Goal: Task Accomplishment & Management: Manage account settings

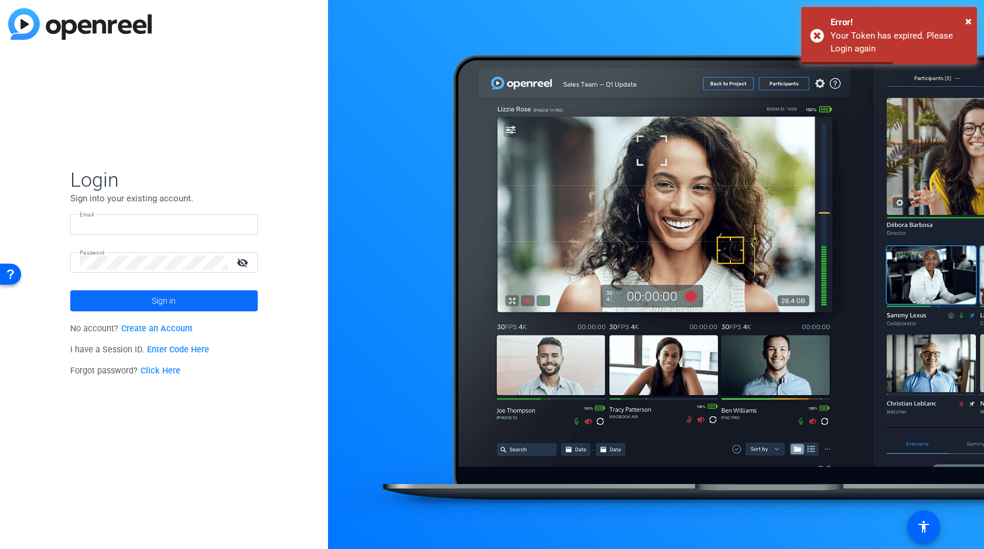
type input "[PERSON_NAME][EMAIL_ADDRESS][DOMAIN_NAME]"
click at [156, 295] on span "Sign in" at bounding box center [164, 300] width 24 height 29
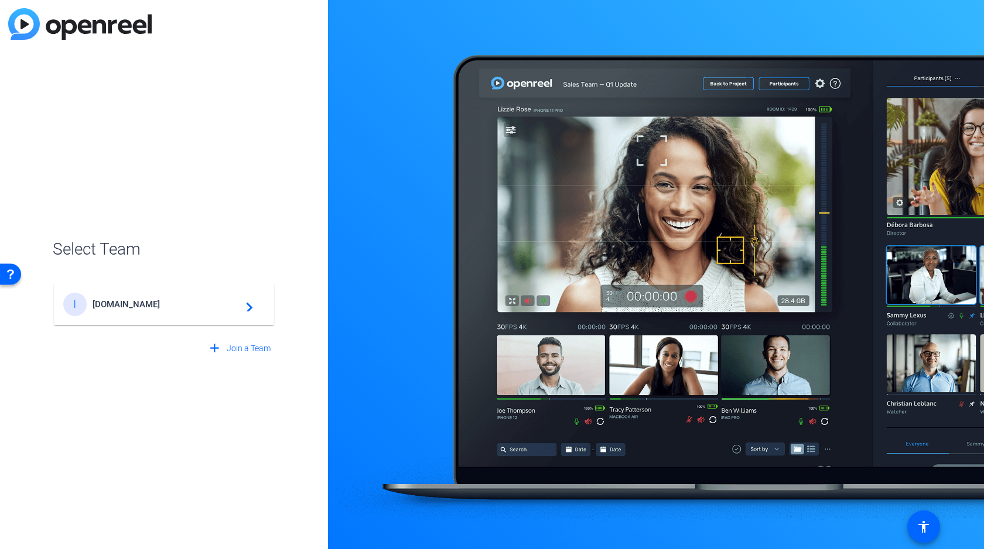
click at [128, 303] on span "Incos.Media" at bounding box center [166, 304] width 146 height 11
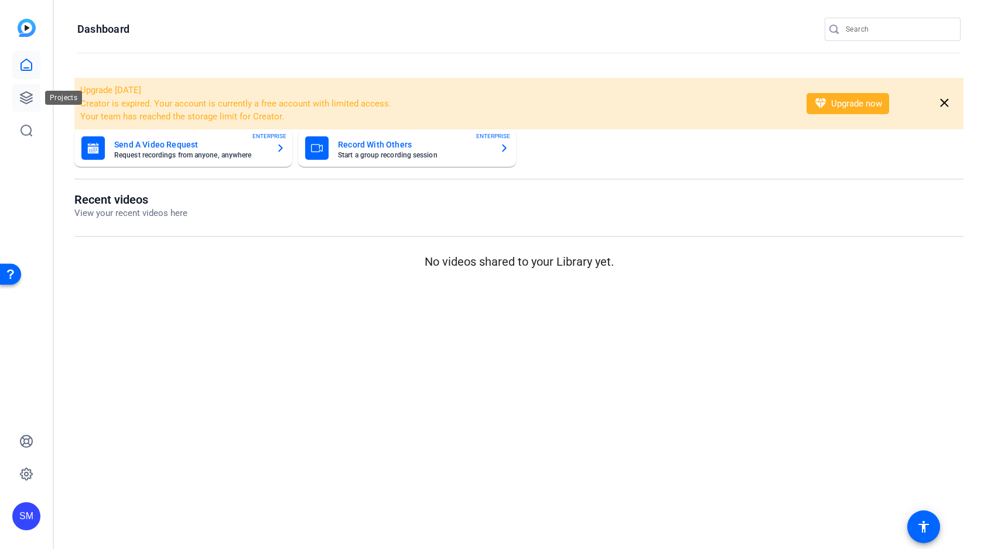
click at [23, 97] on icon at bounding box center [26, 98] width 14 height 14
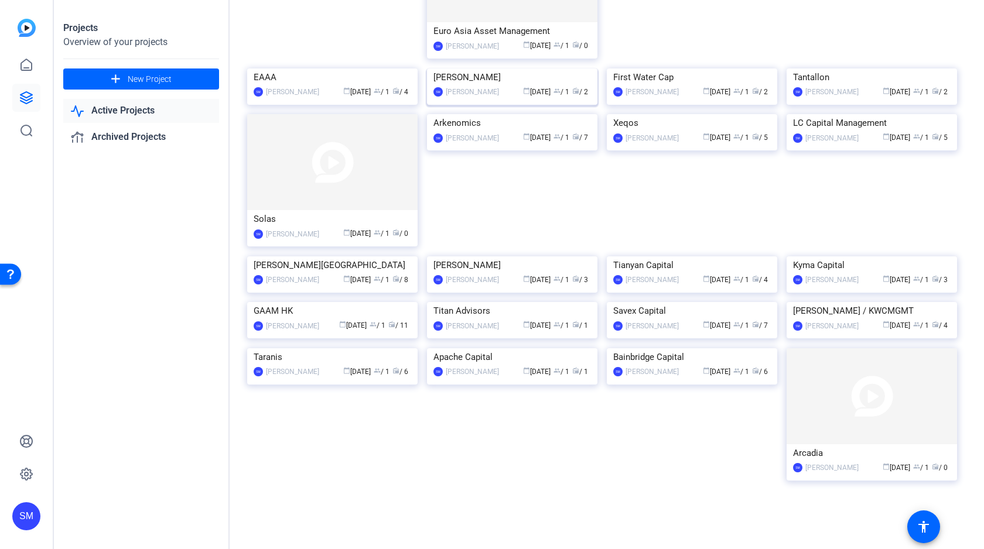
scroll to position [273, 0]
click at [303, 256] on img at bounding box center [332, 256] width 170 height 0
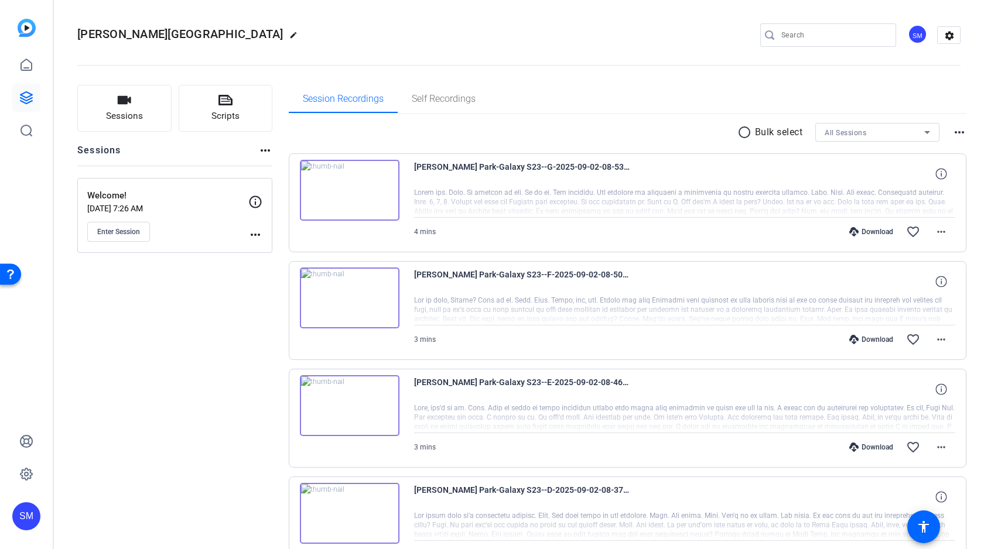
click at [252, 234] on mat-icon "more_horiz" at bounding box center [255, 235] width 14 height 14
click at [293, 252] on span "Edit Session" at bounding box center [284, 252] width 53 height 14
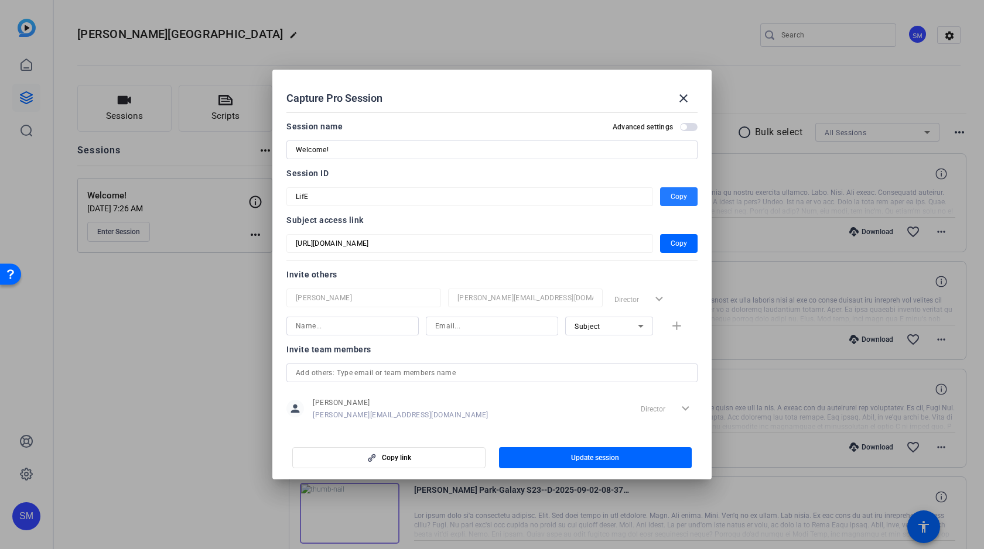
click at [684, 196] on span "Copy" at bounding box center [678, 197] width 16 height 14
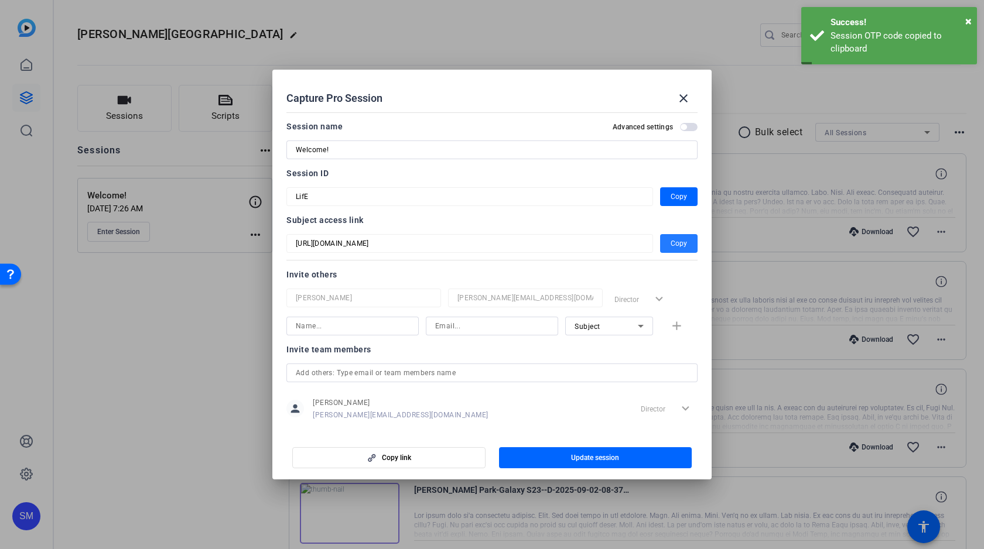
click at [680, 241] on span "Copy" at bounding box center [678, 244] width 16 height 14
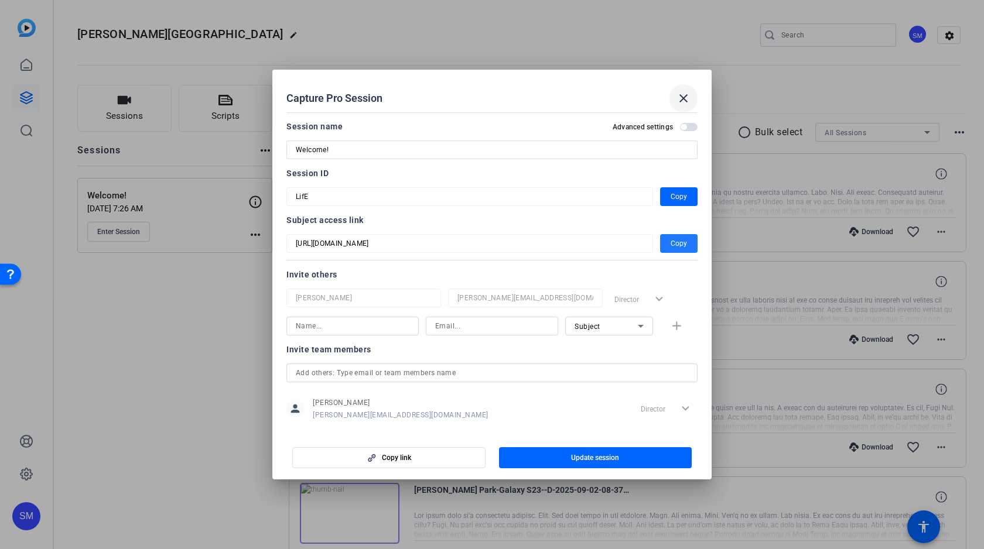
click at [683, 97] on mat-icon "close" at bounding box center [683, 98] width 14 height 14
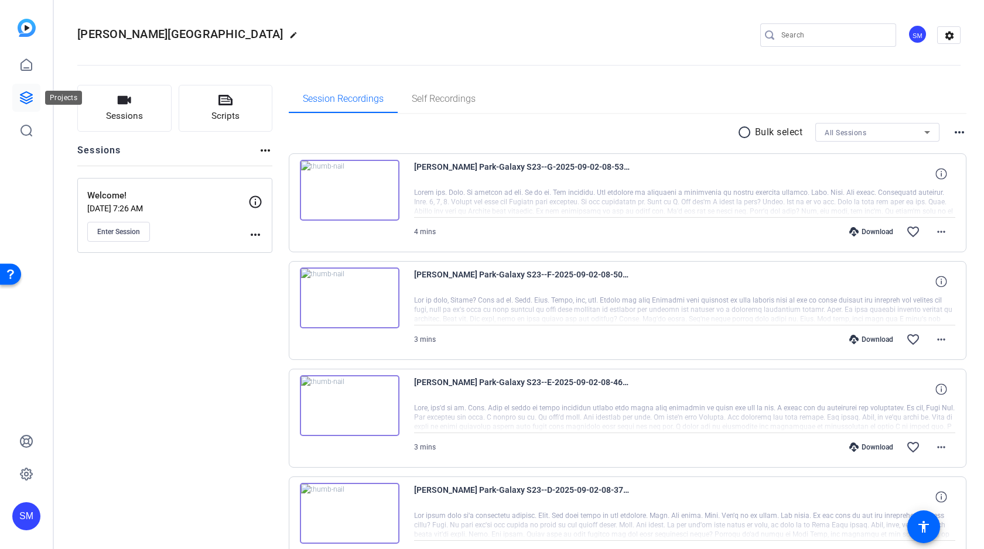
click at [27, 94] on icon at bounding box center [26, 98] width 14 height 14
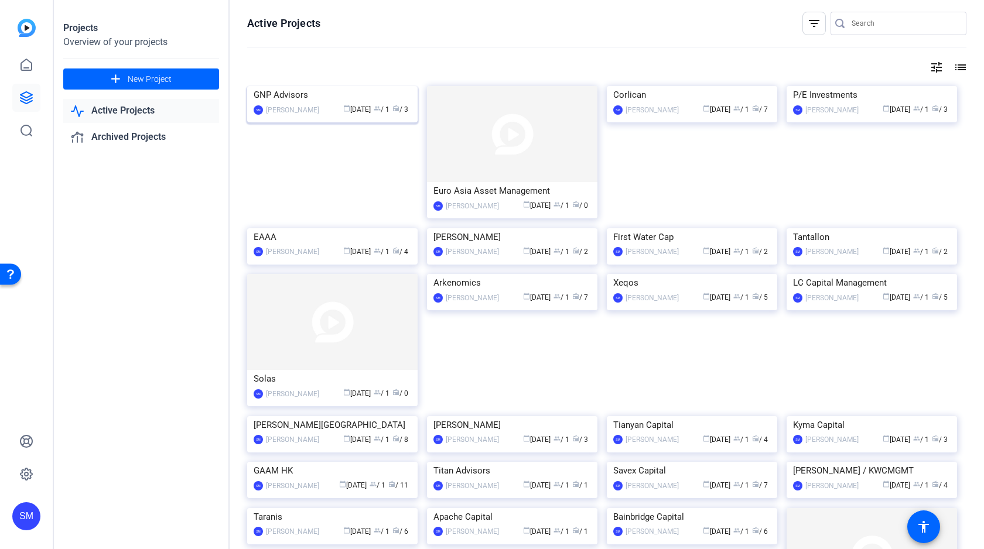
click at [321, 86] on img at bounding box center [332, 86] width 170 height 0
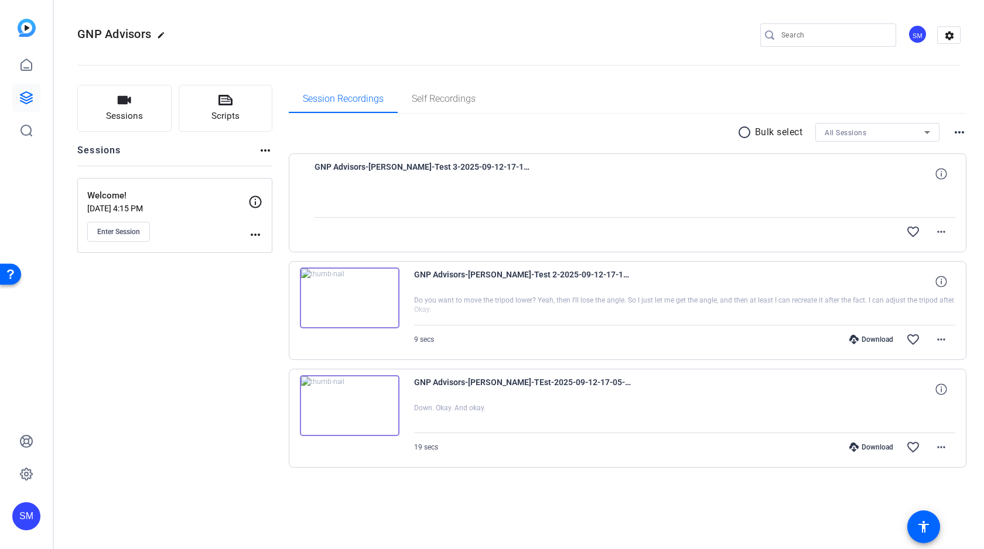
click at [256, 228] on mat-icon "more_horiz" at bounding box center [255, 235] width 14 height 14
click at [293, 249] on span "Edit Session" at bounding box center [284, 252] width 53 height 14
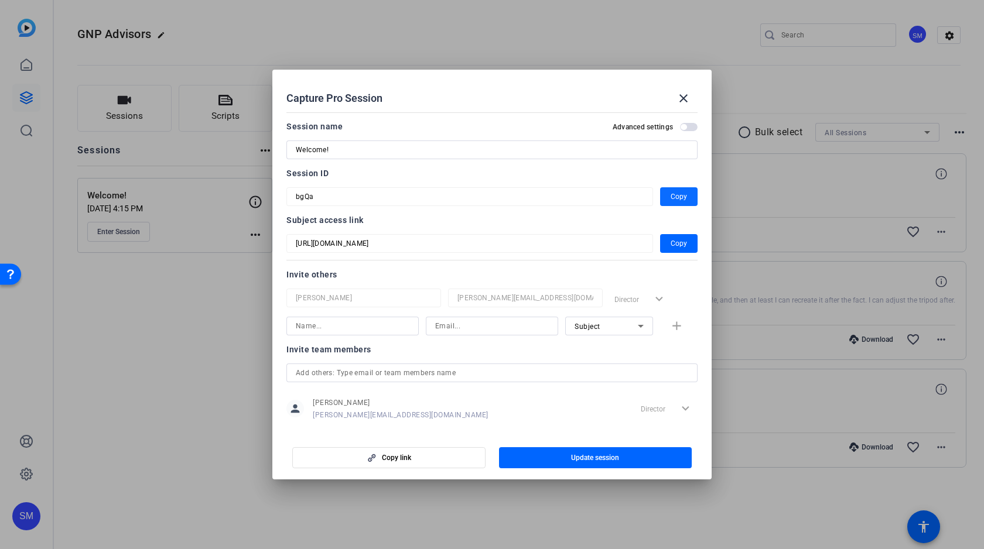
click at [677, 195] on span "Copy" at bounding box center [678, 197] width 16 height 14
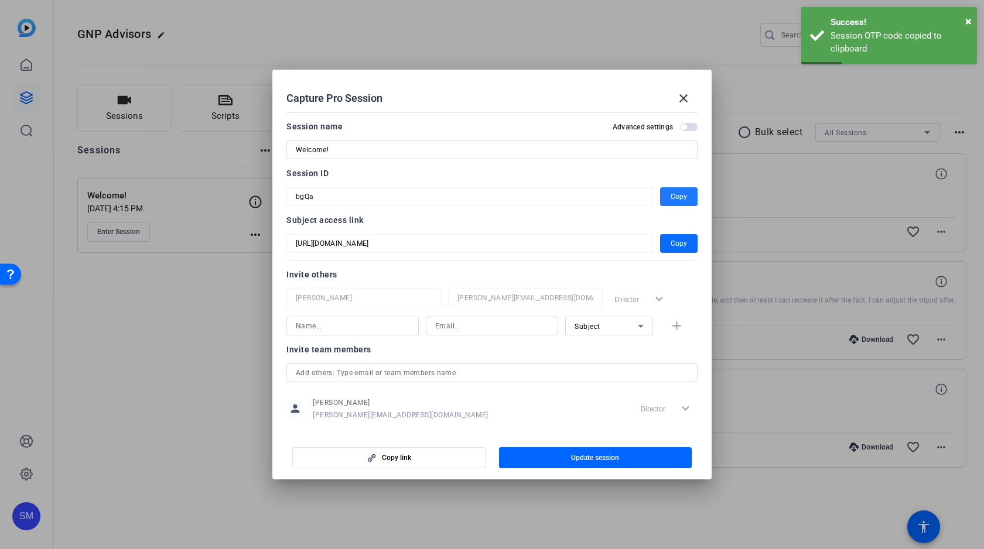
click at [687, 242] on span "button" at bounding box center [678, 244] width 37 height 28
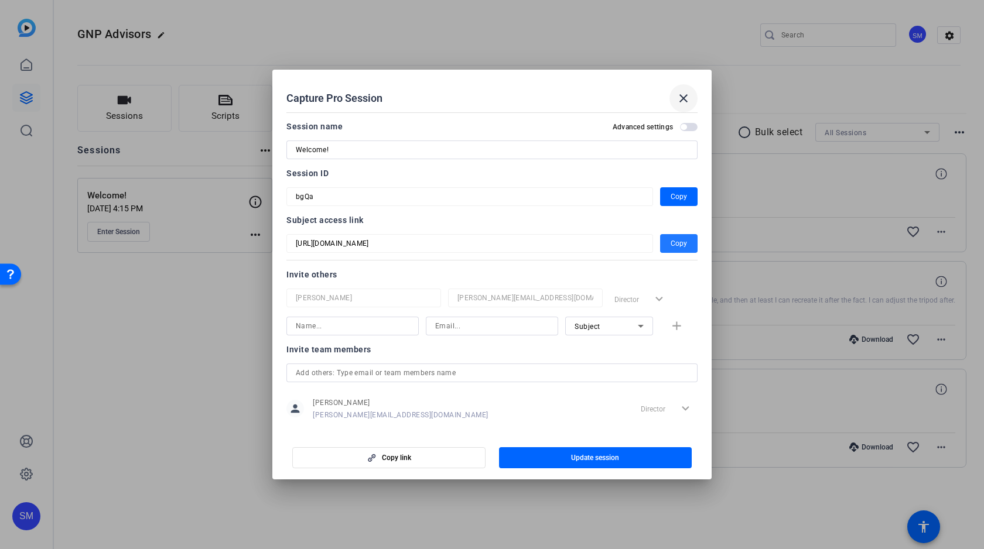
click at [683, 100] on mat-icon "close" at bounding box center [683, 98] width 14 height 14
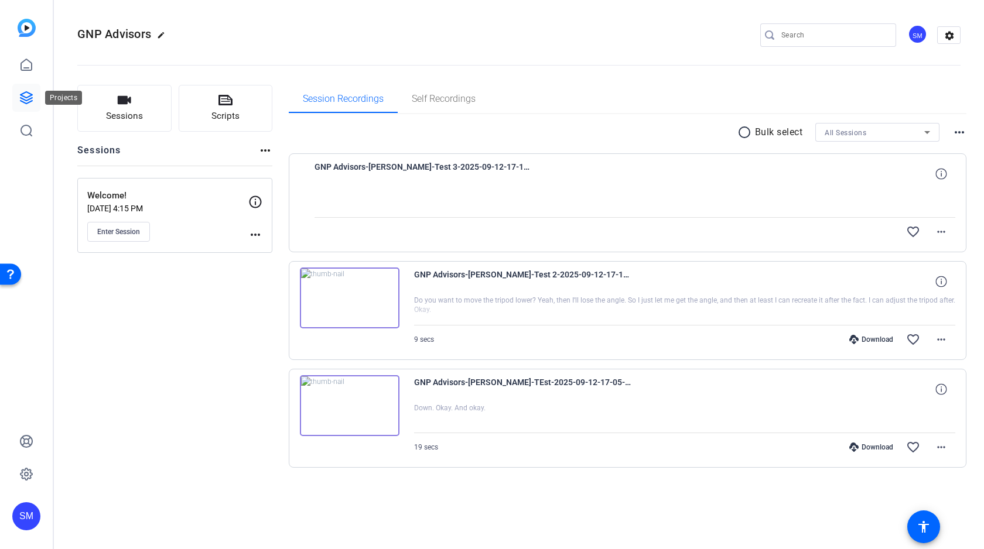
click at [20, 97] on icon at bounding box center [26, 98] width 14 height 14
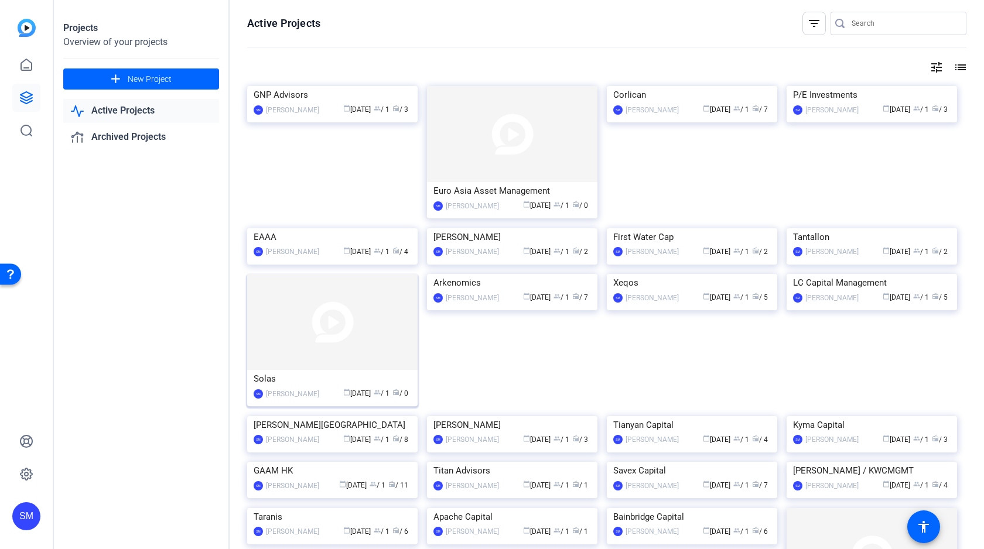
click at [309, 370] on img at bounding box center [332, 322] width 170 height 96
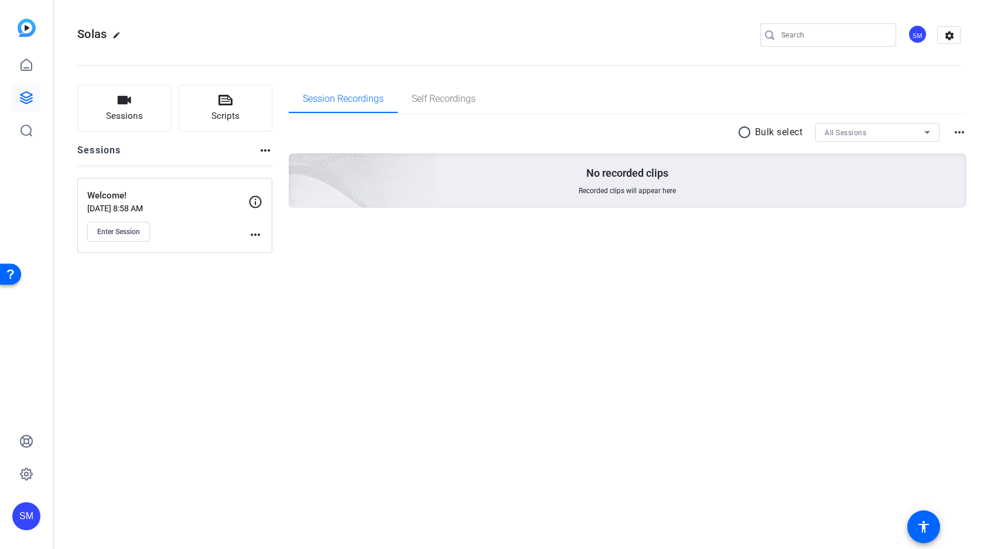
click at [252, 235] on mat-icon "more_horiz" at bounding box center [255, 235] width 14 height 14
click at [293, 252] on span "Edit Session" at bounding box center [284, 252] width 53 height 14
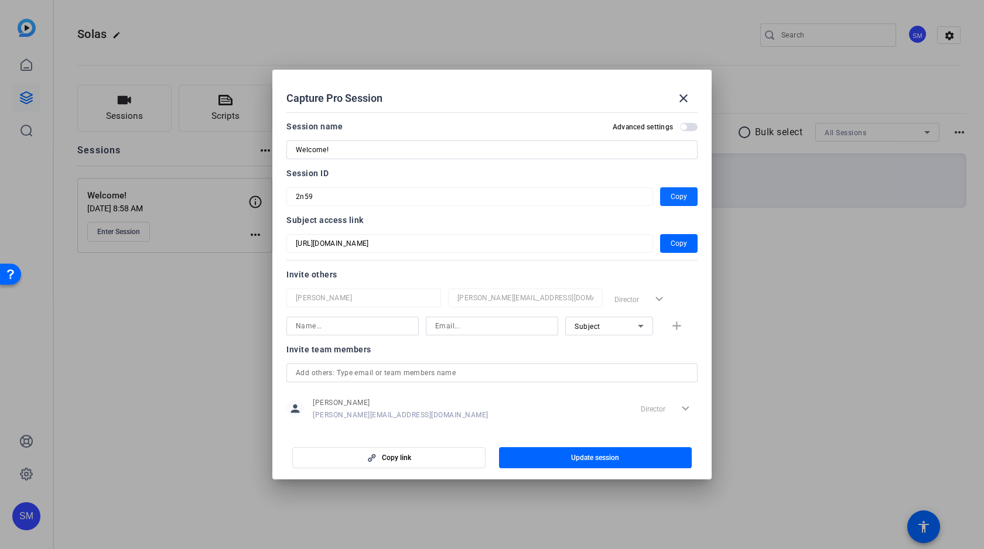
click at [679, 200] on span "Copy" at bounding box center [678, 197] width 16 height 14
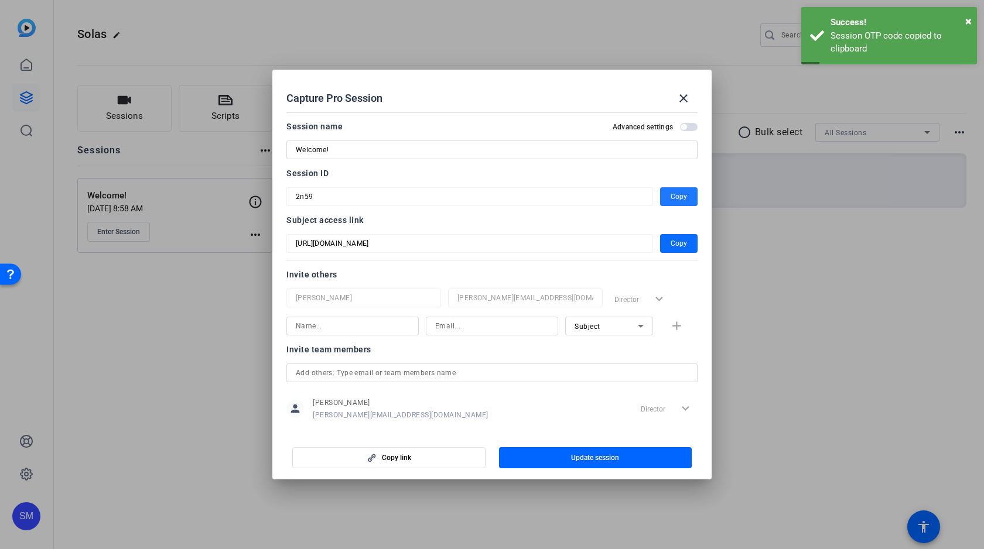
click at [673, 242] on span "Copy" at bounding box center [678, 244] width 16 height 14
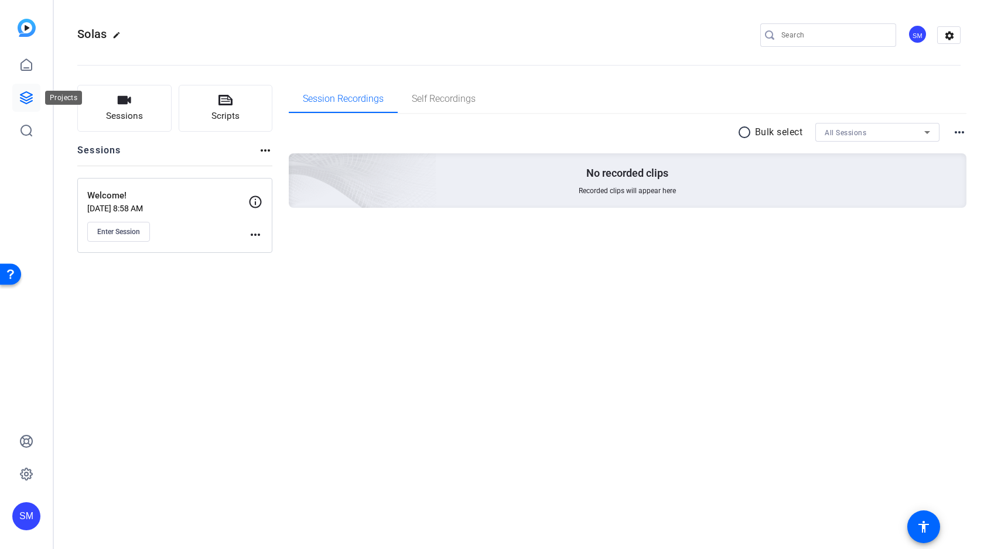
click at [29, 96] on icon at bounding box center [26, 98] width 12 height 12
